Goal: Find specific page/section

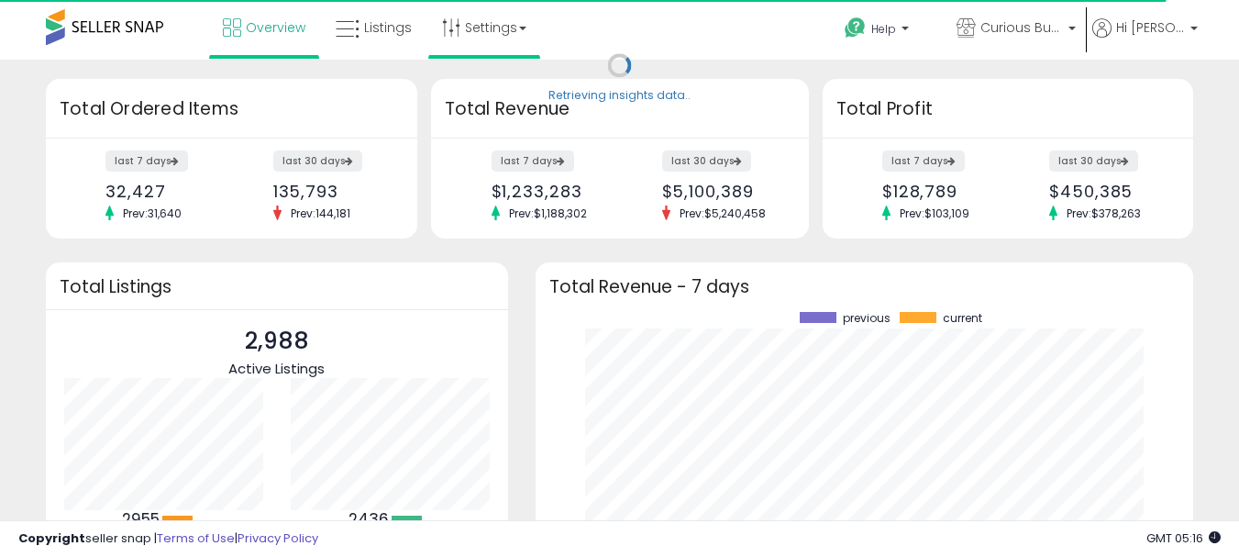
scroll to position [255, 622]
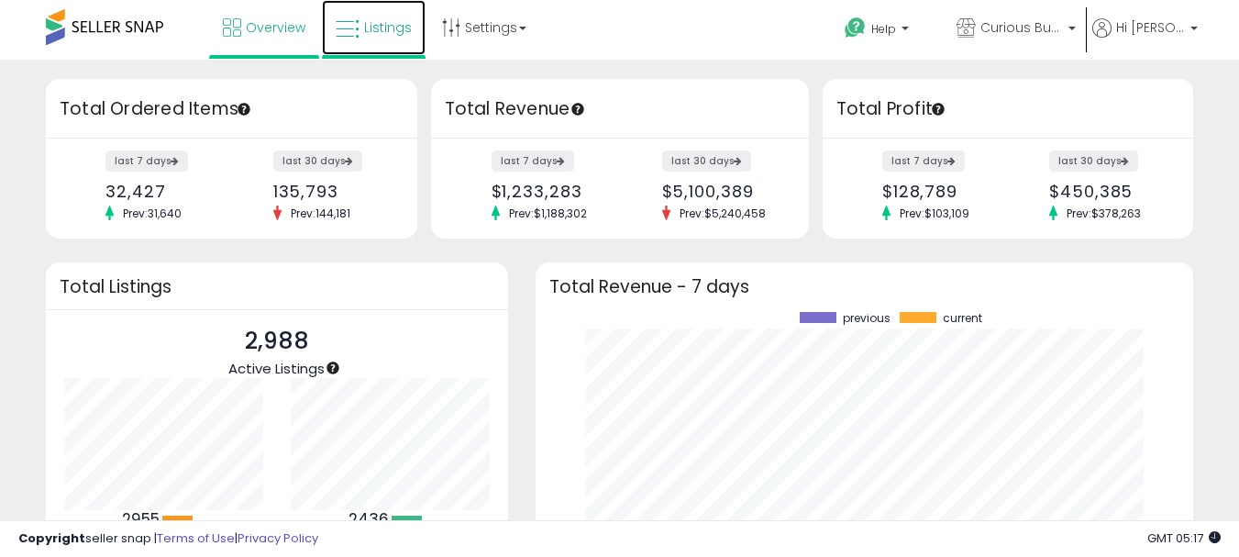
click at [396, 26] on span "Listings" at bounding box center [388, 27] width 48 height 18
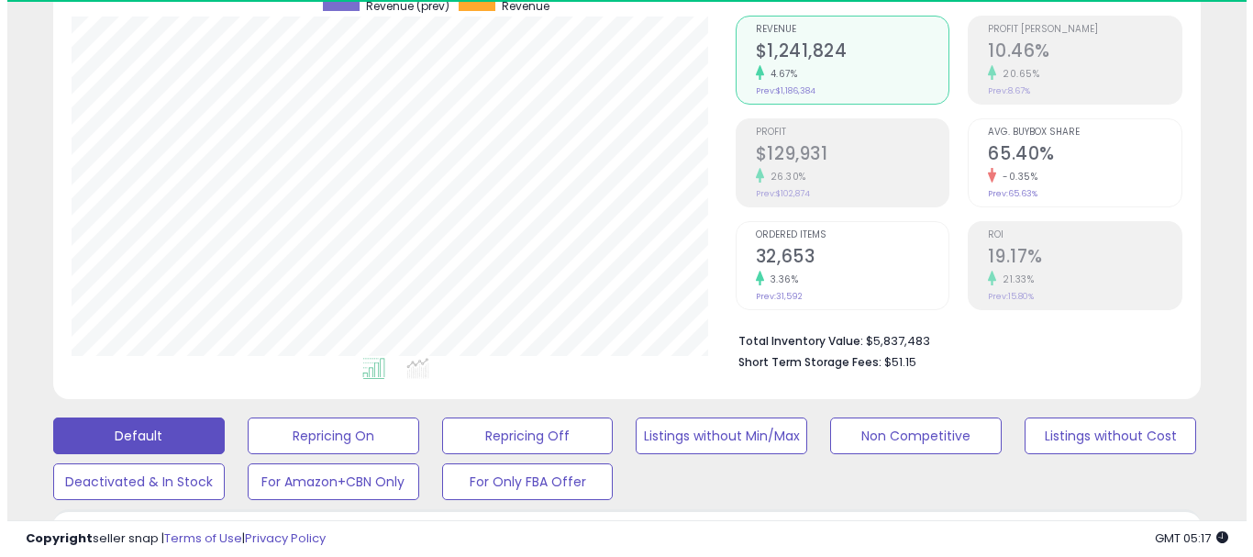
scroll to position [275, 0]
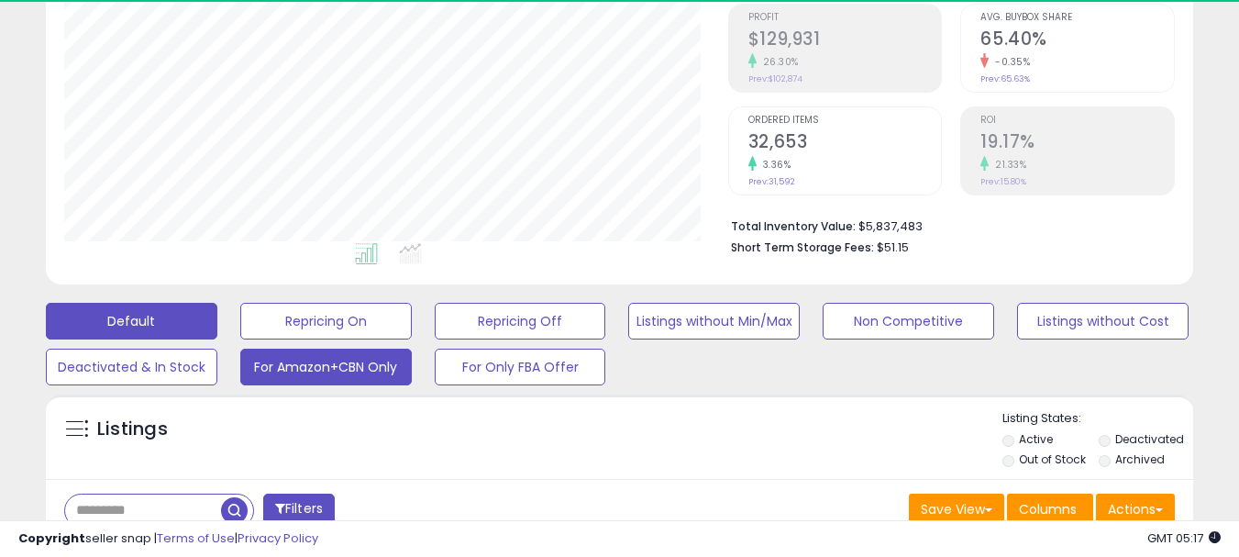
click at [326, 339] on button "For Amazon+CBN Only" at bounding box center [326, 321] width 172 height 37
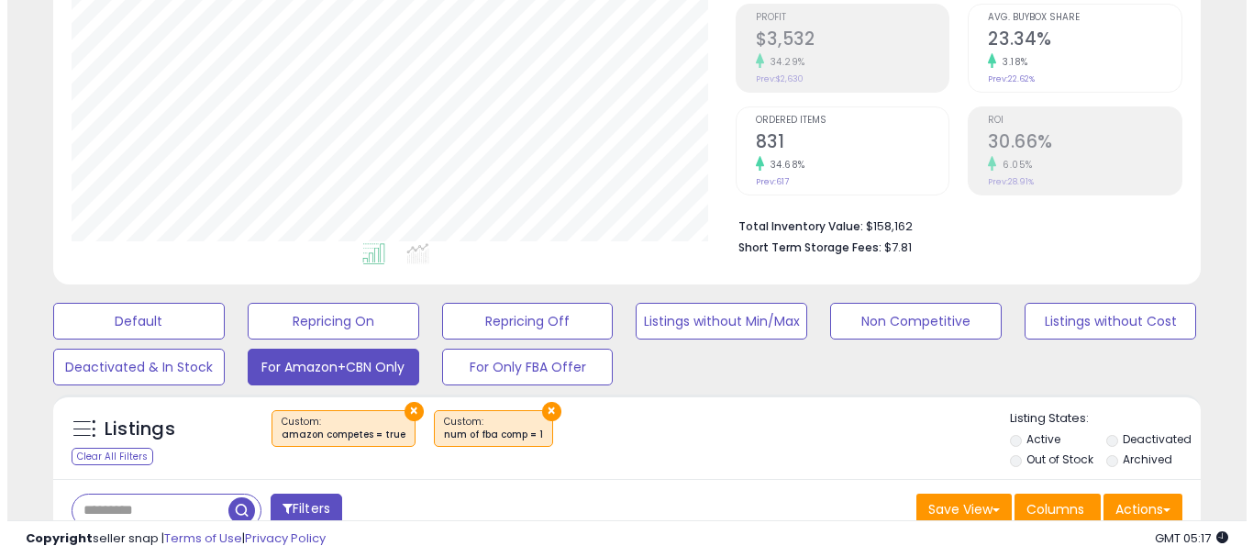
scroll to position [367, 0]
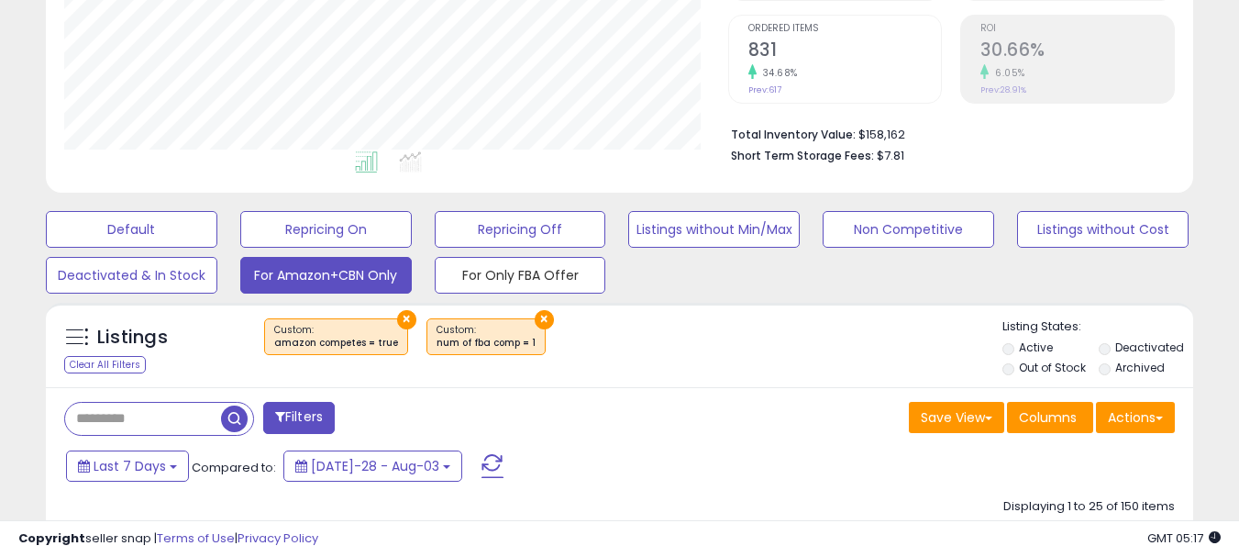
click at [217, 248] on button "For Only FBA Offer" at bounding box center [132, 229] width 172 height 37
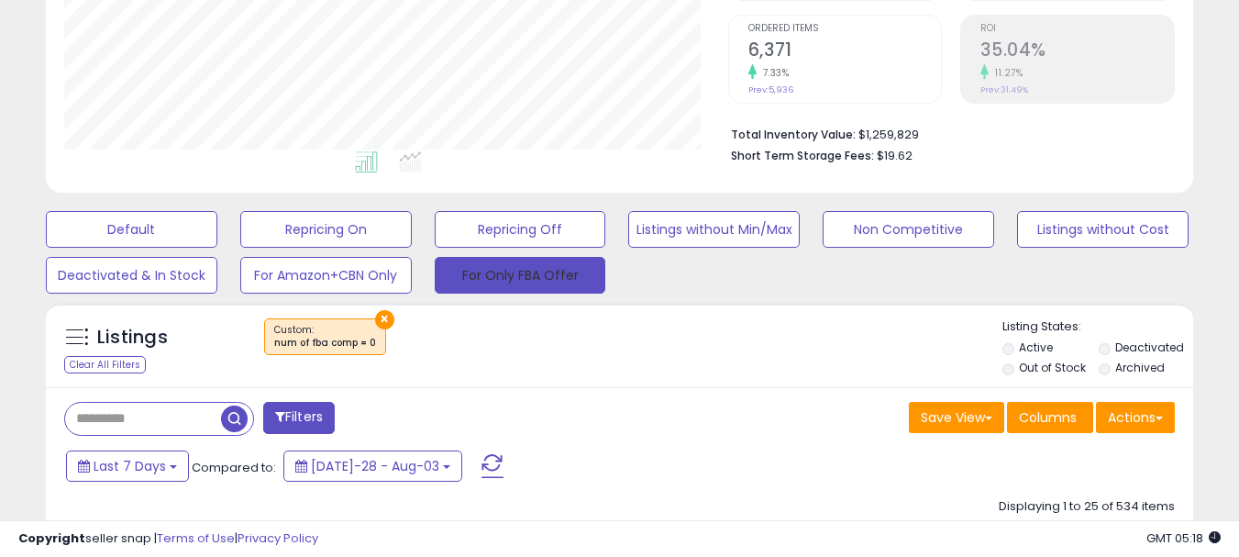
scroll to position [376, 664]
